Goal: Transaction & Acquisition: Purchase product/service

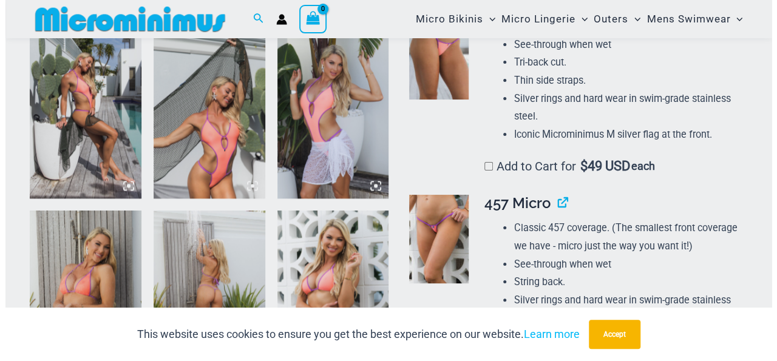
scroll to position [820, 0]
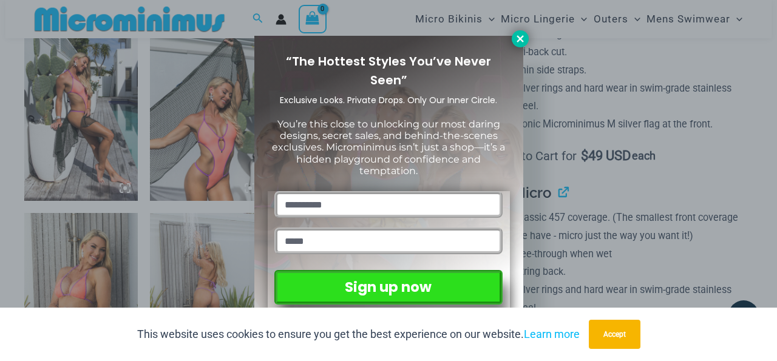
click at [516, 43] on icon at bounding box center [520, 38] width 11 height 11
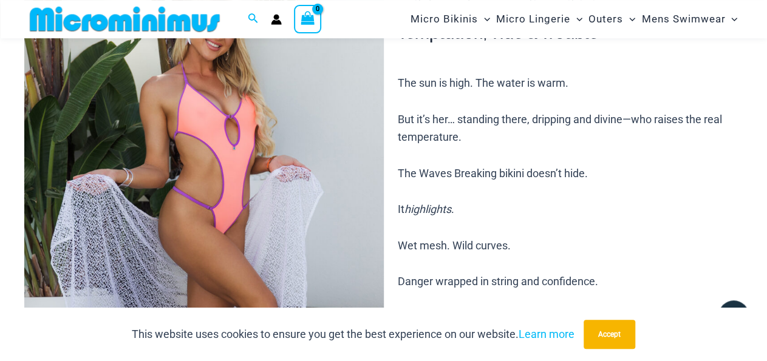
scroll to position [115, 0]
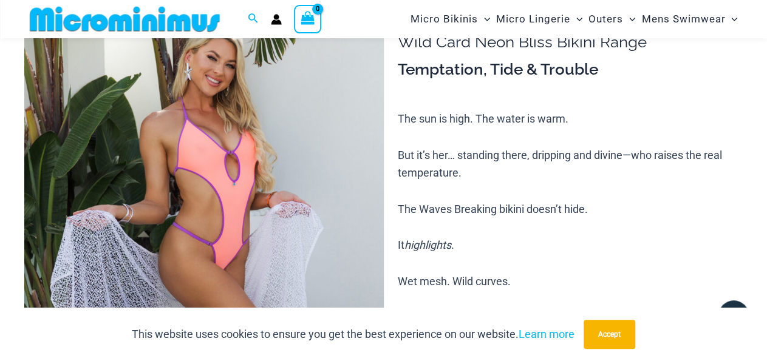
click at [185, 92] on img at bounding box center [204, 264] width 360 height 539
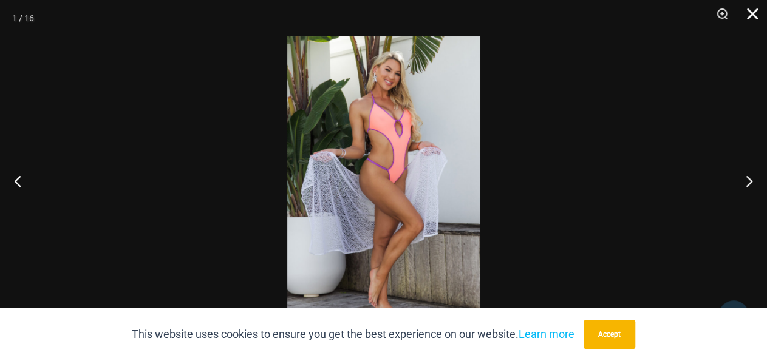
click at [754, 18] on button "Close" at bounding box center [748, 18] width 30 height 36
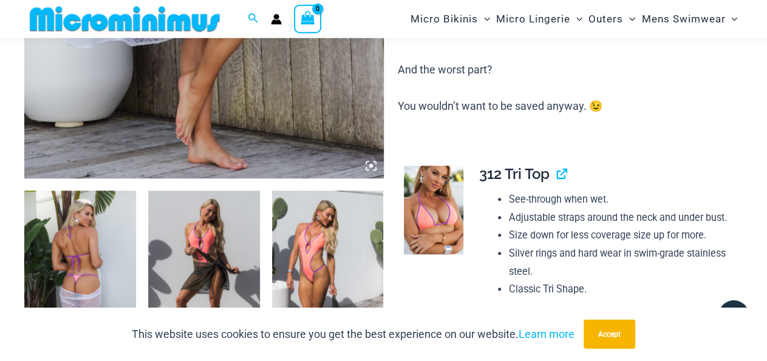
scroll to position [494, 0]
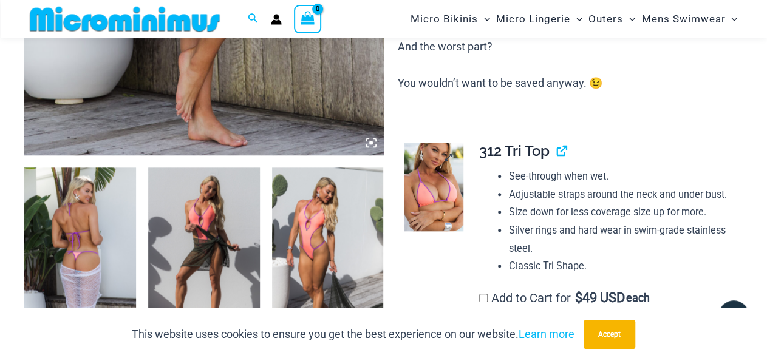
click at [415, 191] on img at bounding box center [433, 187] width 59 height 89
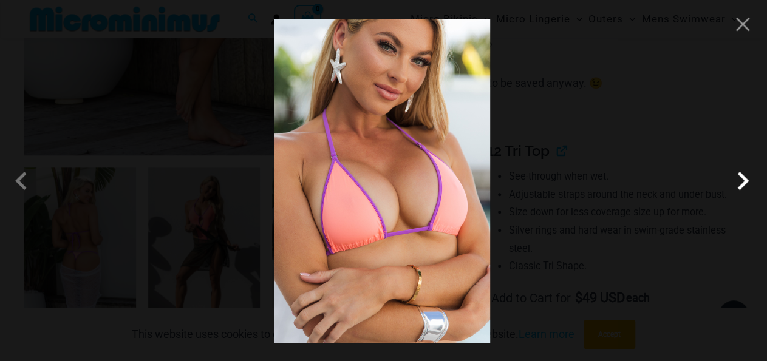
click at [745, 186] on span at bounding box center [742, 181] width 36 height 36
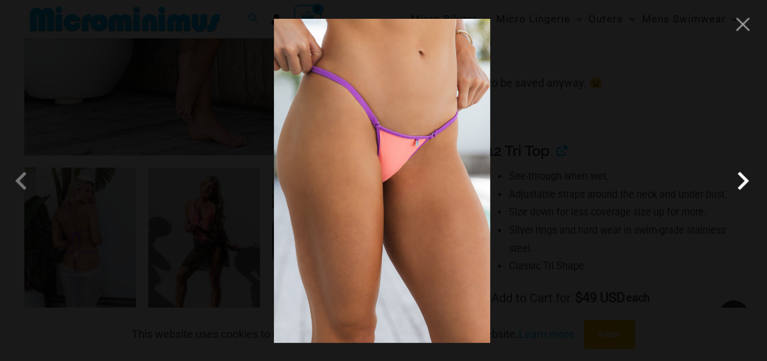
click at [748, 181] on span at bounding box center [742, 181] width 36 height 36
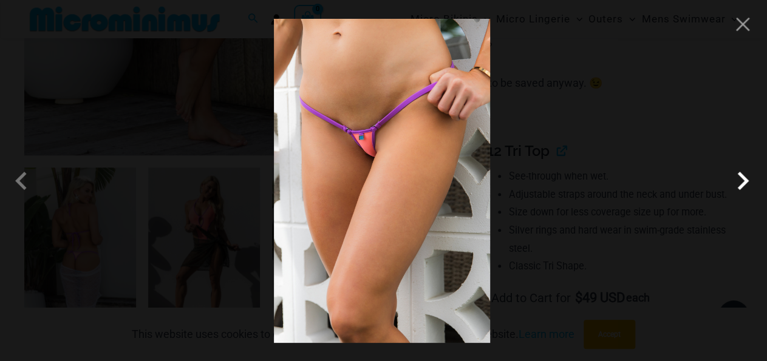
click at [743, 183] on span at bounding box center [742, 181] width 36 height 36
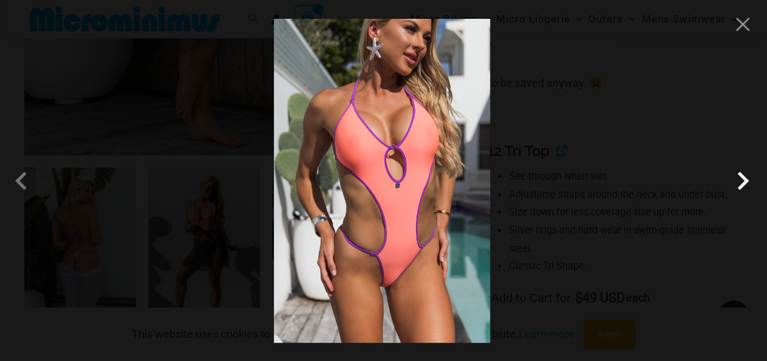
click at [741, 186] on span at bounding box center [742, 181] width 36 height 36
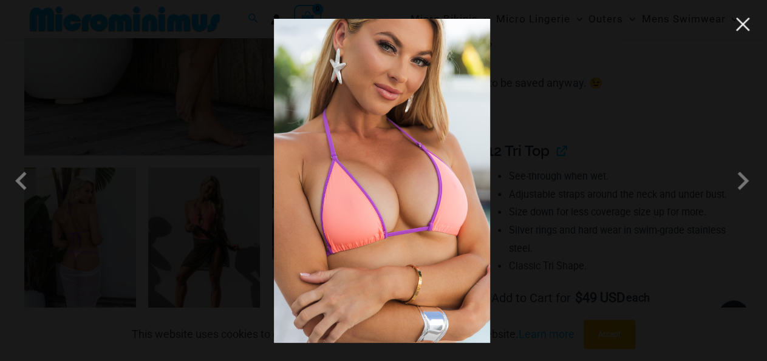
click at [741, 33] on button "Close" at bounding box center [743, 24] width 18 height 18
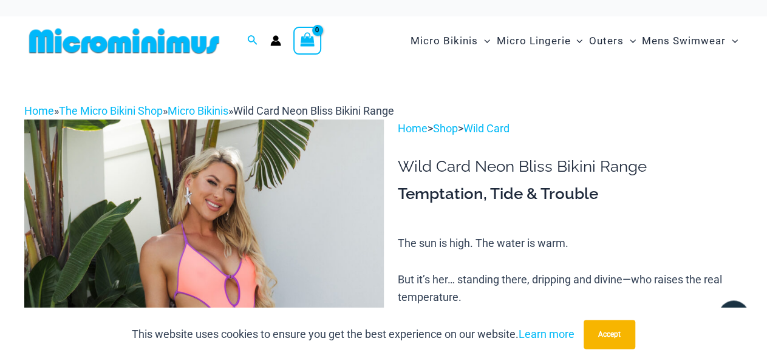
scroll to position [0, 0]
